Goal: Transaction & Acquisition: Book appointment/travel/reservation

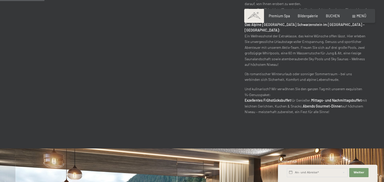
scroll to position [279, 0]
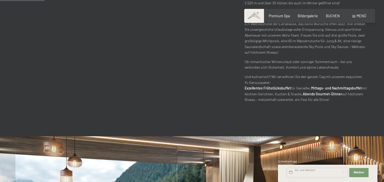
click at [311, 173] on input "text" at bounding box center [317, 172] width 61 height 9
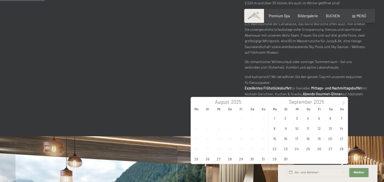
click at [342, 103] on icon at bounding box center [344, 103] width 4 height 4
type input "2026"
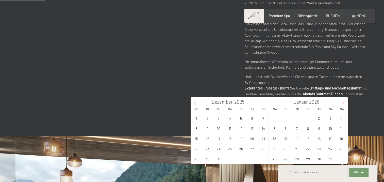
click at [342, 103] on icon at bounding box center [344, 103] width 4 height 4
type input "2026"
click at [342, 103] on icon at bounding box center [344, 103] width 4 height 4
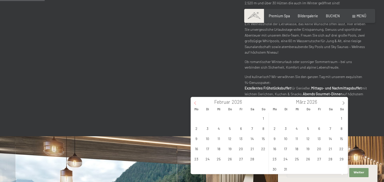
click at [194, 103] on icon at bounding box center [196, 103] width 4 height 4
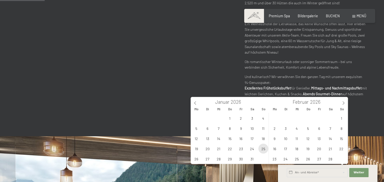
click at [264, 148] on span "25" at bounding box center [264, 149] width 10 height 10
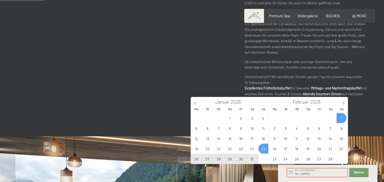
click at [343, 118] on span "1" at bounding box center [342, 118] width 10 height 10
type input "So. 25.01.2026 - So. 01.02.2026"
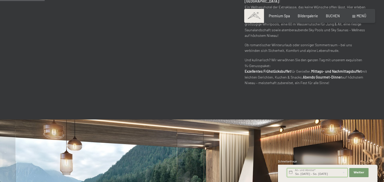
scroll to position [305, 0]
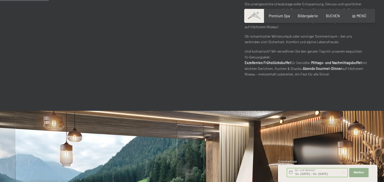
click at [362, 171] on span "Weiter" at bounding box center [359, 172] width 11 height 4
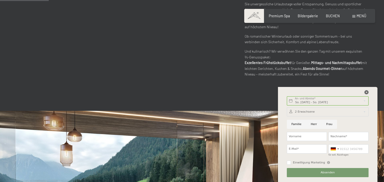
click at [367, 92] on icon at bounding box center [367, 92] width 4 height 4
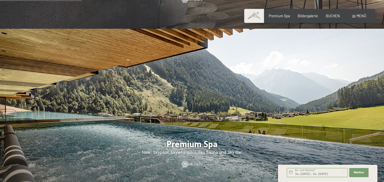
scroll to position [610, 0]
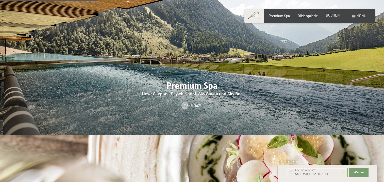
click at [335, 16] on span "BUCHEN" at bounding box center [333, 15] width 14 height 4
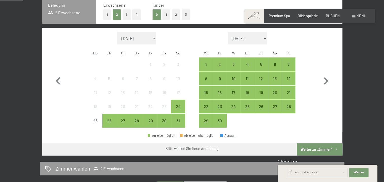
scroll to position [127, 0]
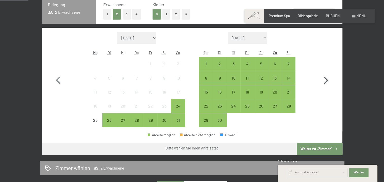
click at [327, 79] on icon "button" at bounding box center [326, 80] width 5 height 7
select select "[DATE]"
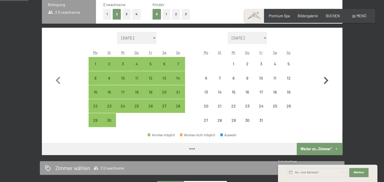
select select "[DATE]"
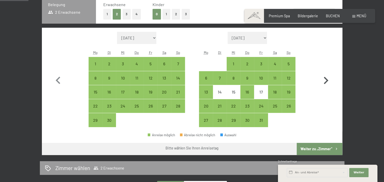
click at [327, 79] on icon "button" at bounding box center [326, 80] width 5 height 7
select select "[DATE]"
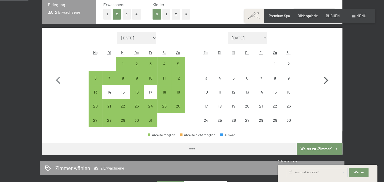
select select "[DATE]"
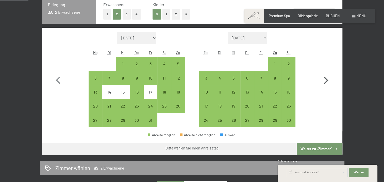
click at [327, 79] on icon "button" at bounding box center [326, 80] width 5 height 7
select select "[DATE]"
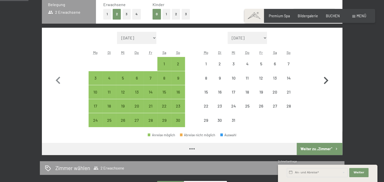
select select "[DATE]"
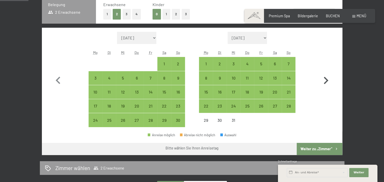
click at [327, 79] on icon "button" at bounding box center [326, 80] width 5 height 7
select select "[DATE]"
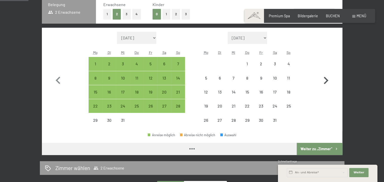
select select "[DATE]"
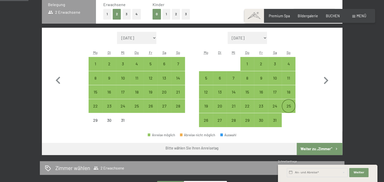
click at [291, 105] on div "25" at bounding box center [288, 110] width 13 height 13
select select "[DATE]"
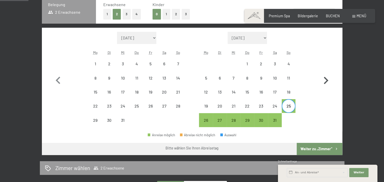
click at [325, 78] on icon "button" at bounding box center [326, 80] width 15 height 15
select select "[DATE]"
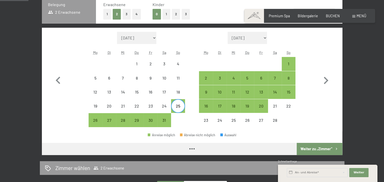
select select "[DATE]"
click at [290, 64] on div "1" at bounding box center [288, 68] width 13 height 13
select select "[DATE]"
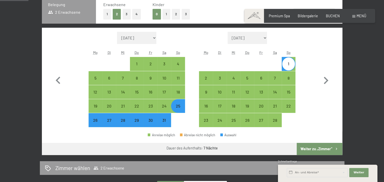
click at [176, 107] on span "Einwilligung Marketing*" at bounding box center [164, 105] width 42 height 5
click at [140, 107] on input "Einwilligung Marketing*" at bounding box center [137, 105] width 5 height 5
checkbox input "false"
click at [323, 146] on button "Weiter zu „Zimmer“" at bounding box center [319, 149] width 45 height 12
select select "[DATE]"
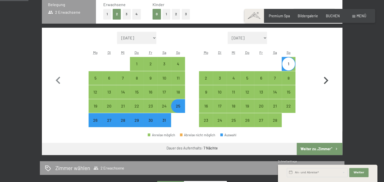
select select "[DATE]"
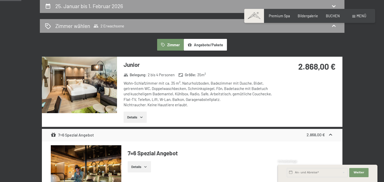
scroll to position [107, 0]
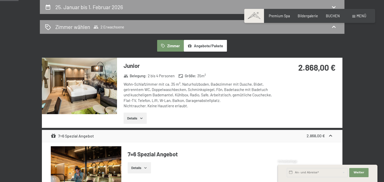
click at [136, 117] on button "Details" at bounding box center [135, 118] width 23 height 11
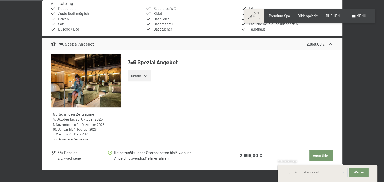
scroll to position [157, 0]
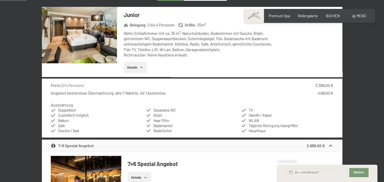
click at [96, 41] on img at bounding box center [79, 35] width 75 height 56
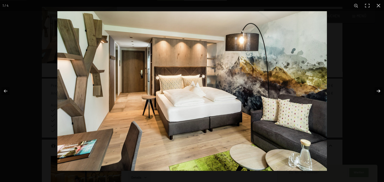
click at [379, 91] on button "button" at bounding box center [376, 90] width 18 height 25
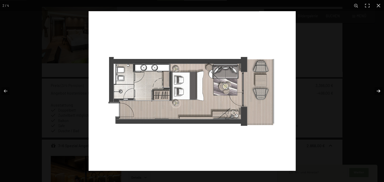
click at [377, 91] on button "button" at bounding box center [376, 90] width 18 height 25
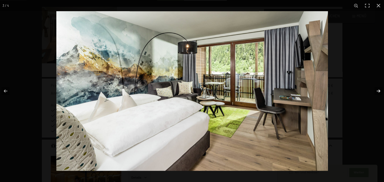
click at [377, 91] on button "button" at bounding box center [376, 90] width 18 height 25
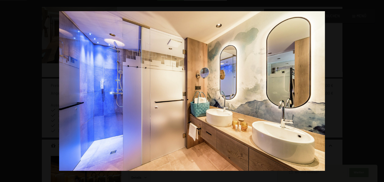
click at [377, 91] on button "button" at bounding box center [376, 90] width 18 height 25
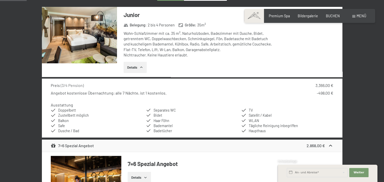
click at [0, 0] on button "button" at bounding box center [0, 0] width 0 height 0
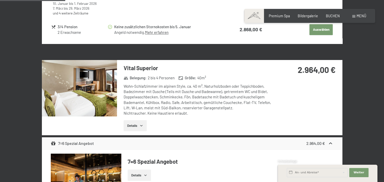
scroll to position [411, 0]
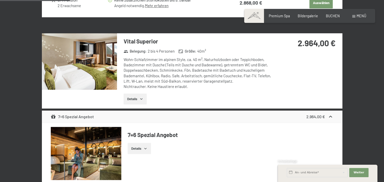
click at [68, 62] on img at bounding box center [79, 61] width 75 height 56
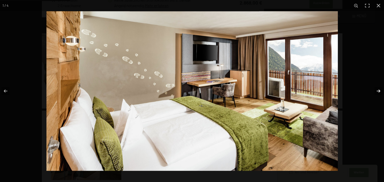
click at [378, 90] on button "button" at bounding box center [376, 90] width 18 height 25
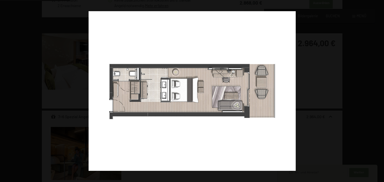
click at [378, 90] on button "button" at bounding box center [376, 90] width 18 height 25
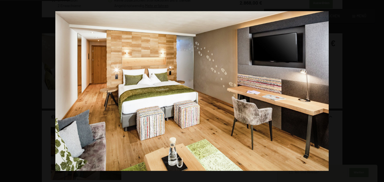
click at [378, 90] on button "button" at bounding box center [376, 90] width 18 height 25
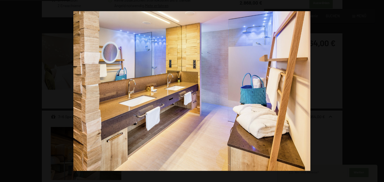
click at [378, 90] on button "button" at bounding box center [376, 90] width 18 height 25
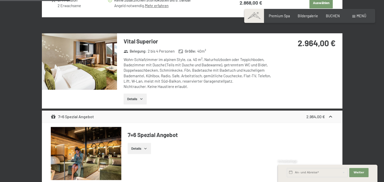
click at [0, 0] on button "button" at bounding box center [0, 0] width 0 height 0
click at [143, 97] on icon "button" at bounding box center [141, 99] width 4 height 4
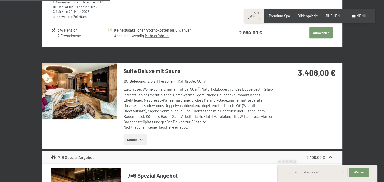
scroll to position [665, 0]
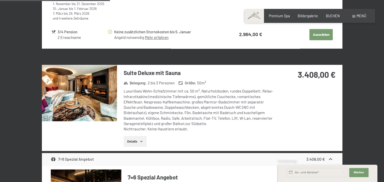
click at [110, 94] on img at bounding box center [79, 93] width 75 height 56
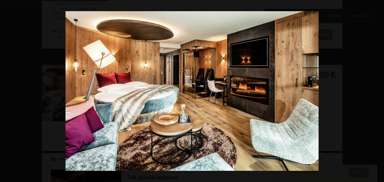
click at [377, 89] on button "button" at bounding box center [376, 90] width 18 height 25
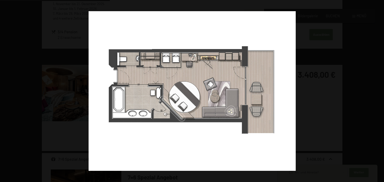
click at [377, 89] on button "button" at bounding box center [376, 90] width 18 height 25
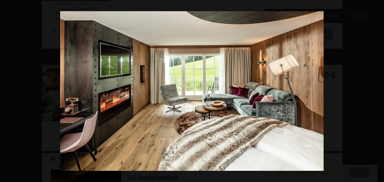
click at [377, 89] on button "button" at bounding box center [376, 90] width 18 height 25
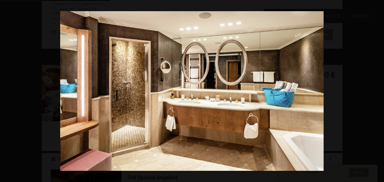
click at [377, 89] on button "button" at bounding box center [376, 90] width 18 height 25
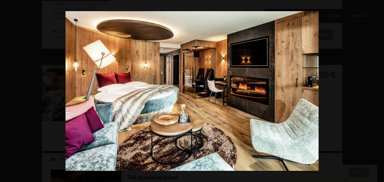
click at [377, 89] on button "button" at bounding box center [376, 90] width 18 height 25
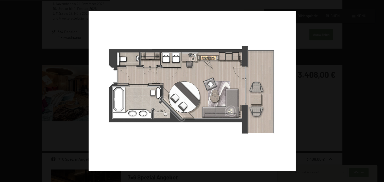
click at [377, 89] on button "button" at bounding box center [376, 90] width 18 height 25
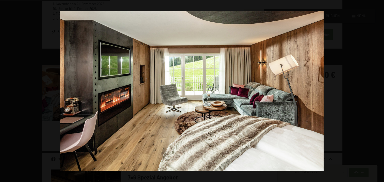
click at [377, 89] on button "button" at bounding box center [376, 90] width 18 height 25
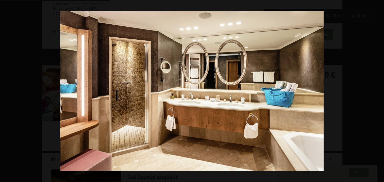
click at [377, 89] on button "button" at bounding box center [376, 90] width 18 height 25
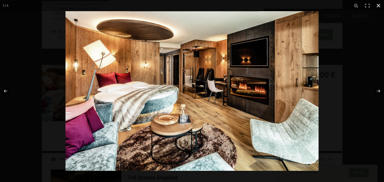
click at [379, 5] on button "button" at bounding box center [378, 5] width 11 height 11
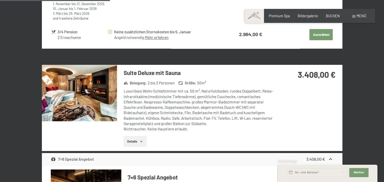
click at [131, 141] on button "Details" at bounding box center [135, 141] width 23 height 11
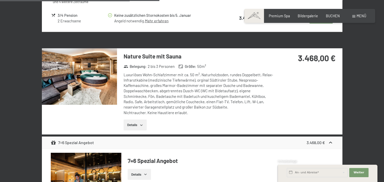
scroll to position [996, 0]
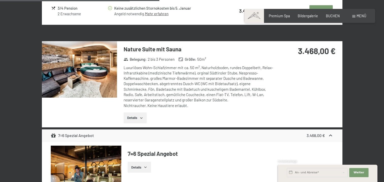
click at [133, 120] on button "Details" at bounding box center [135, 117] width 23 height 11
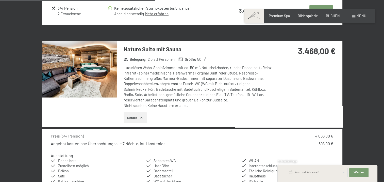
click at [89, 80] on img at bounding box center [79, 69] width 75 height 56
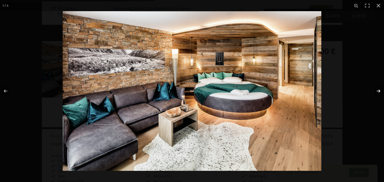
click at [380, 92] on button "button" at bounding box center [376, 90] width 18 height 25
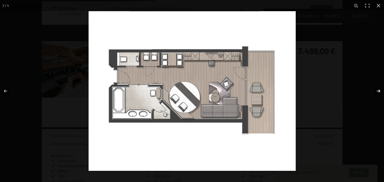
click at [380, 92] on button "button" at bounding box center [376, 90] width 18 height 25
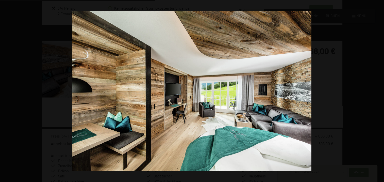
click at [380, 92] on button "button" at bounding box center [376, 90] width 18 height 25
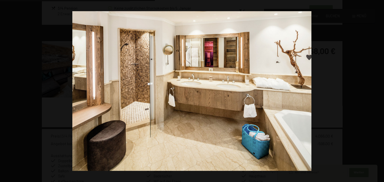
click at [380, 92] on button "button" at bounding box center [376, 90] width 18 height 25
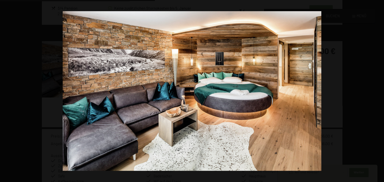
click at [380, 92] on button "button" at bounding box center [376, 90] width 18 height 25
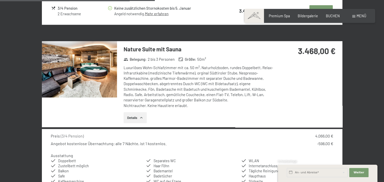
click at [0, 0] on button "button" at bounding box center [0, 0] width 0 height 0
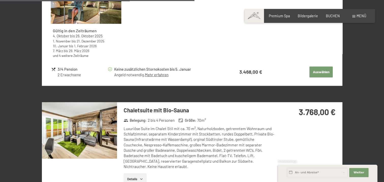
scroll to position [1250, 0]
